Goal: Transaction & Acquisition: Book appointment/travel/reservation

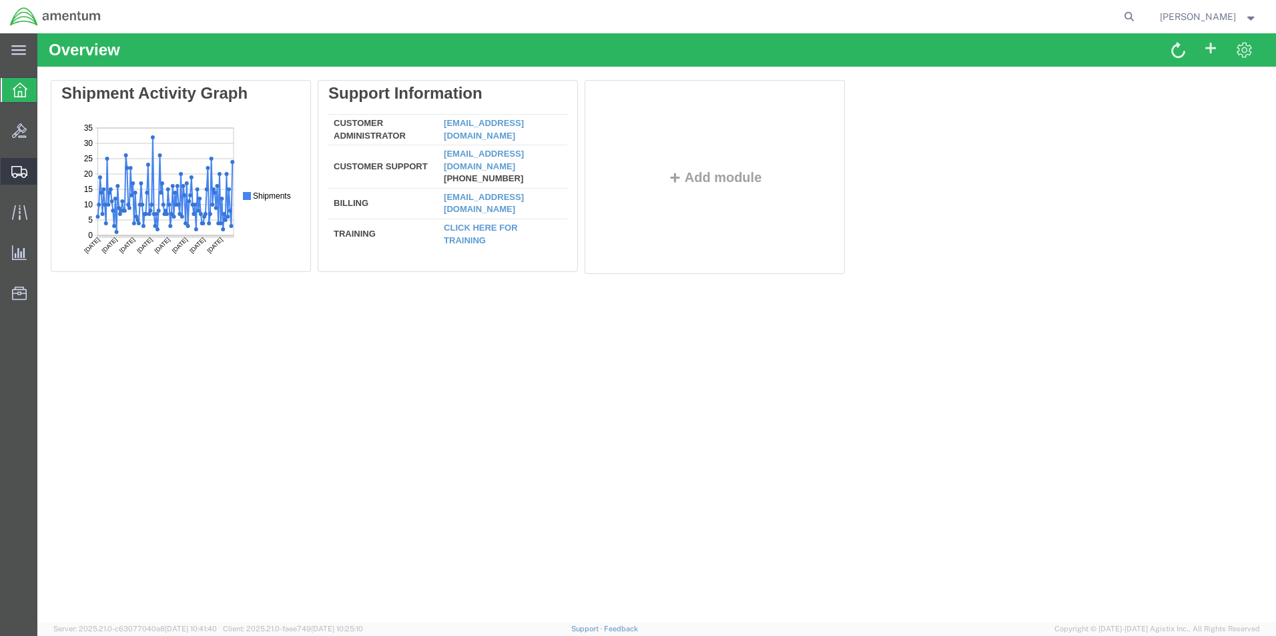
click at [21, 171] on icon at bounding box center [19, 172] width 16 height 12
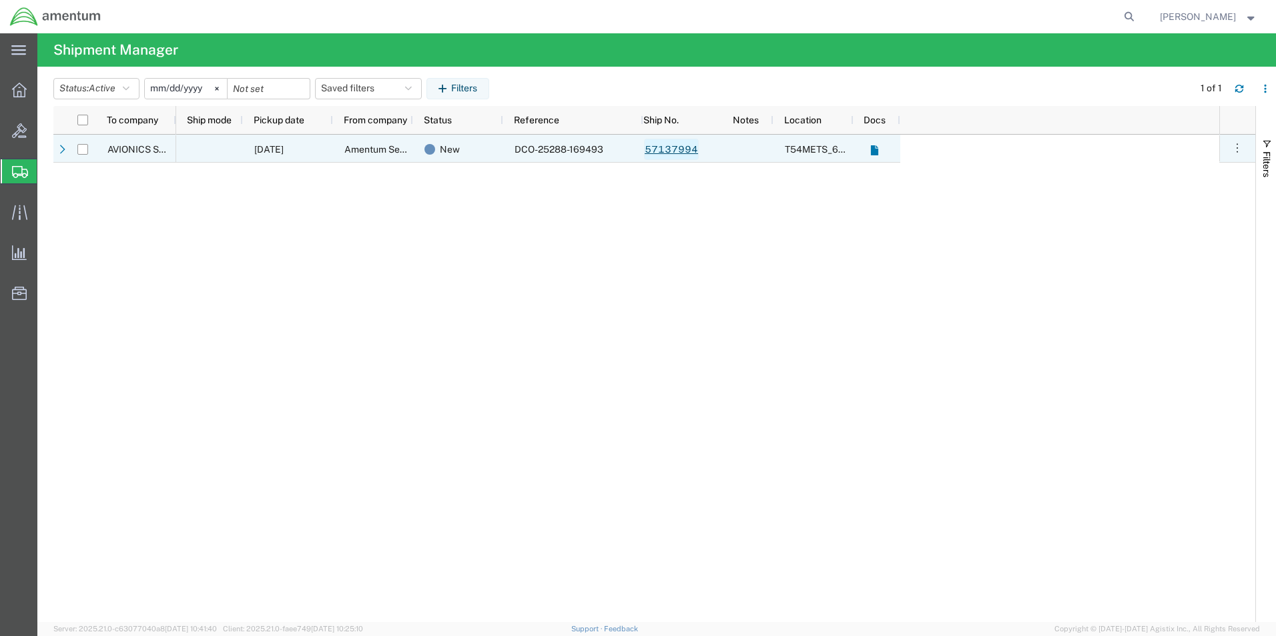
click at [674, 150] on link "57137994" at bounding box center [671, 149] width 55 height 21
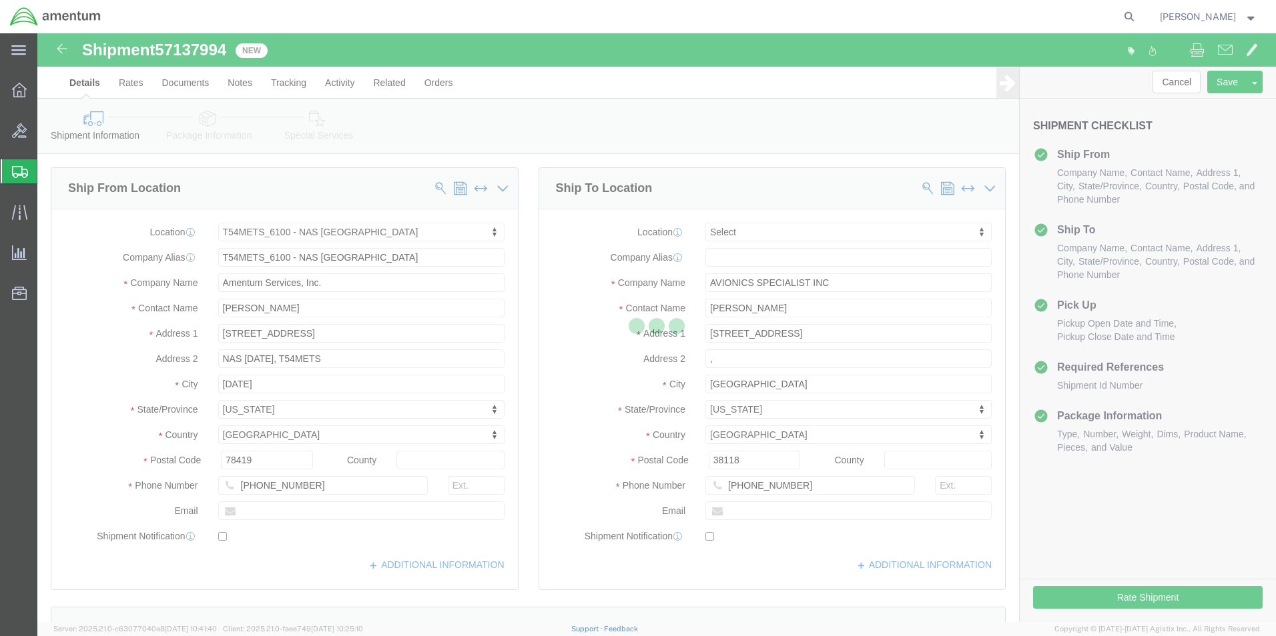
select select "67191"
select select
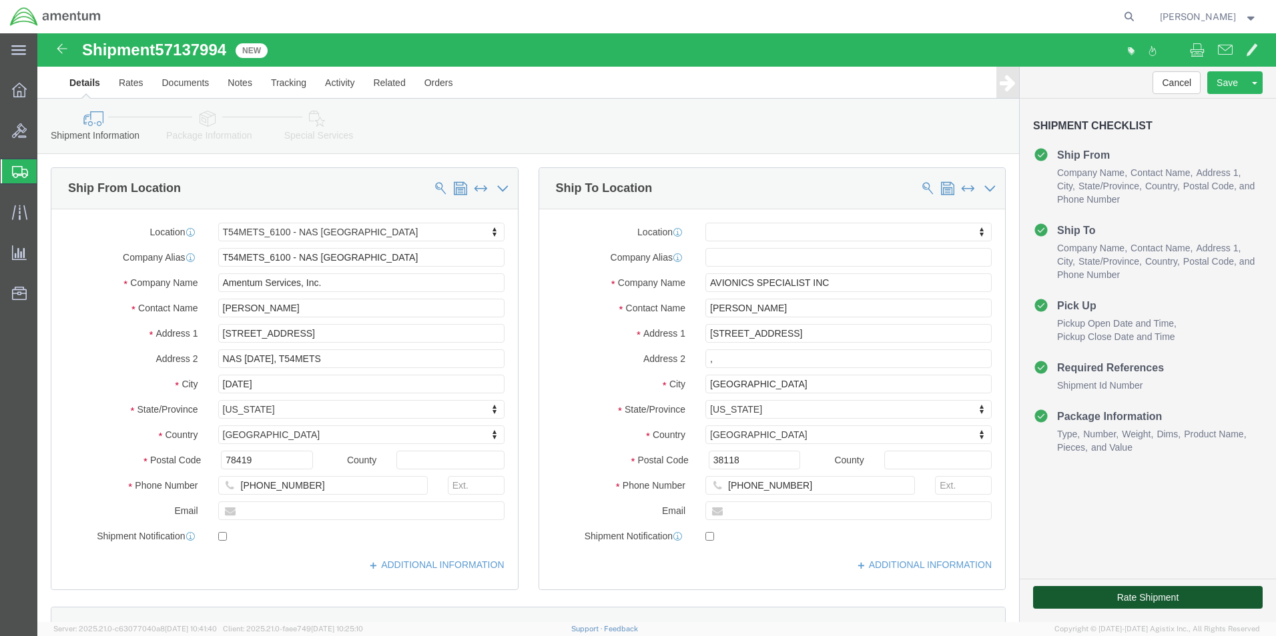
click button "Rate Shipment"
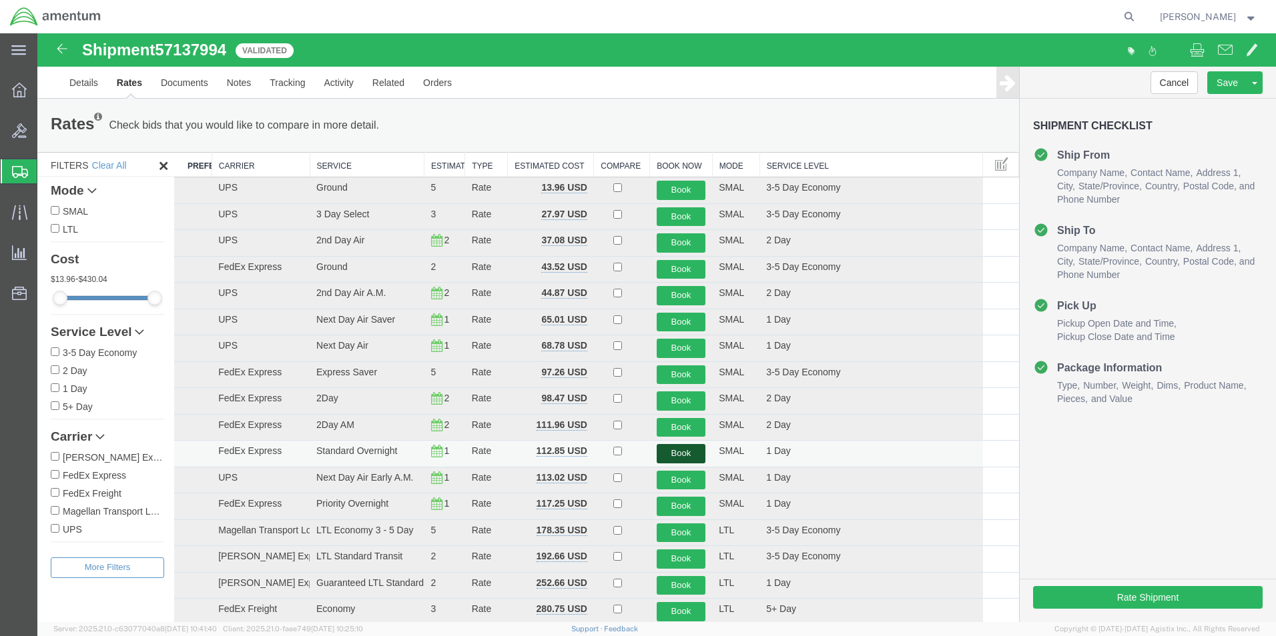
click at [677, 449] on button "Book" at bounding box center [680, 453] width 49 height 19
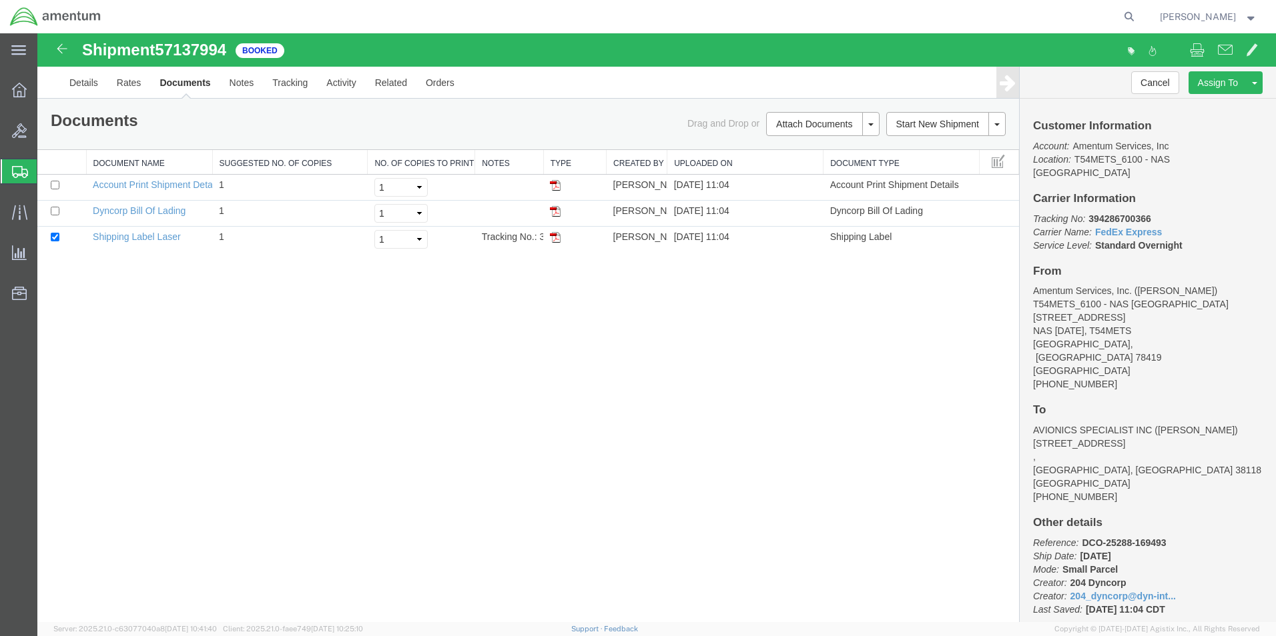
drag, startPoint x: 556, startPoint y: 239, endPoint x: 570, endPoint y: 272, distance: 35.6
click at [556, 239] on img at bounding box center [555, 237] width 11 height 11
click at [23, 175] on icon at bounding box center [20, 172] width 16 height 12
